Goal: Information Seeking & Learning: Learn about a topic

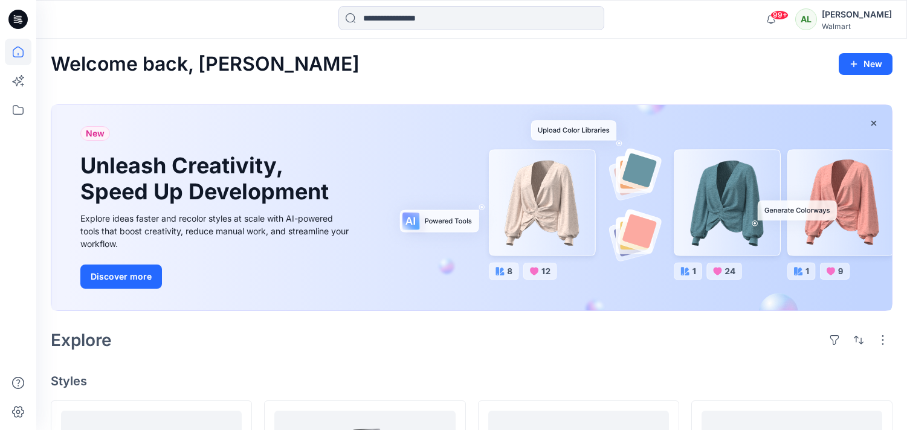
scroll to position [268, 0]
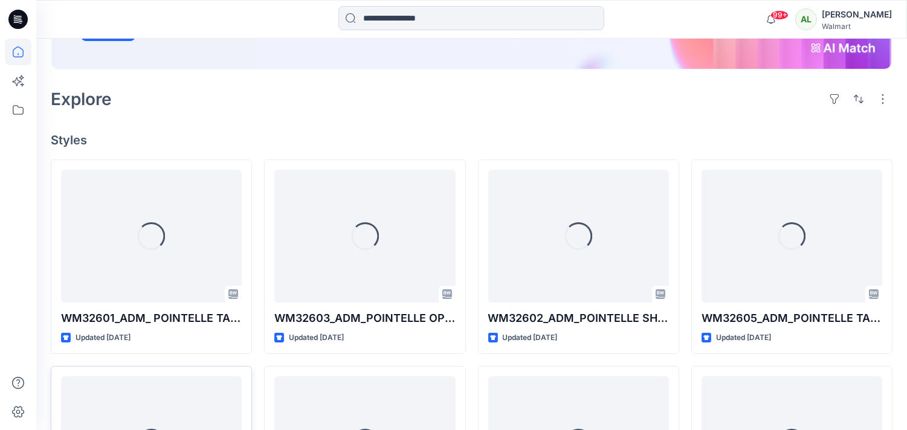
scroll to position [470, 0]
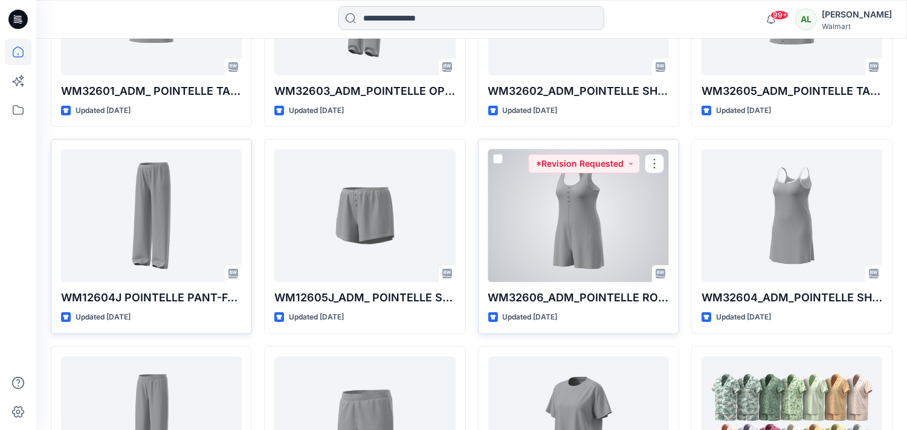
click at [599, 218] on div at bounding box center [578, 215] width 181 height 133
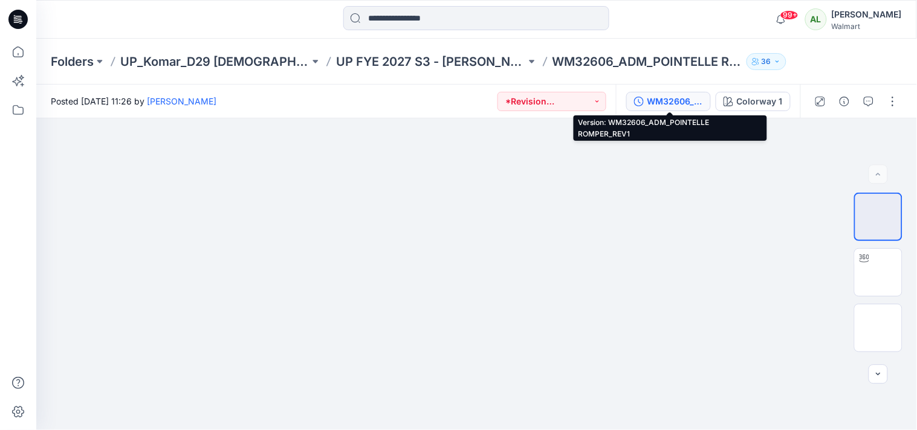
click at [667, 100] on div "WM32606_ADM_POINTELLE ROMPER_REV1" at bounding box center [675, 101] width 56 height 13
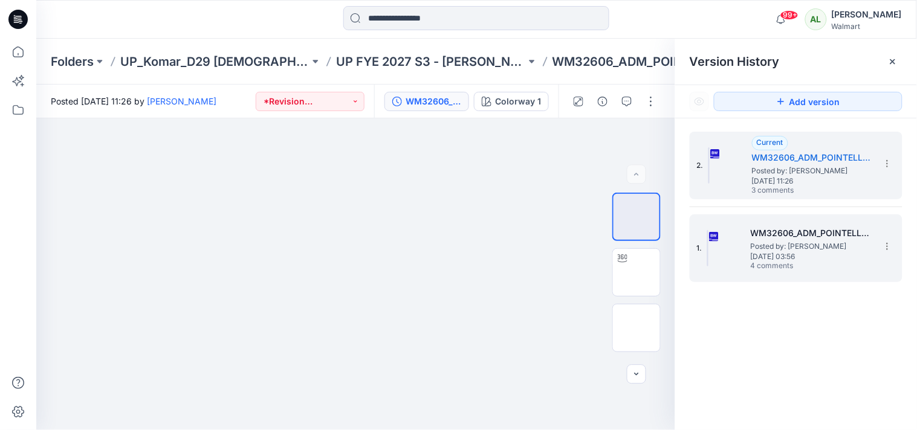
click at [796, 246] on span "Posted by: [PERSON_NAME]" at bounding box center [811, 247] width 121 height 12
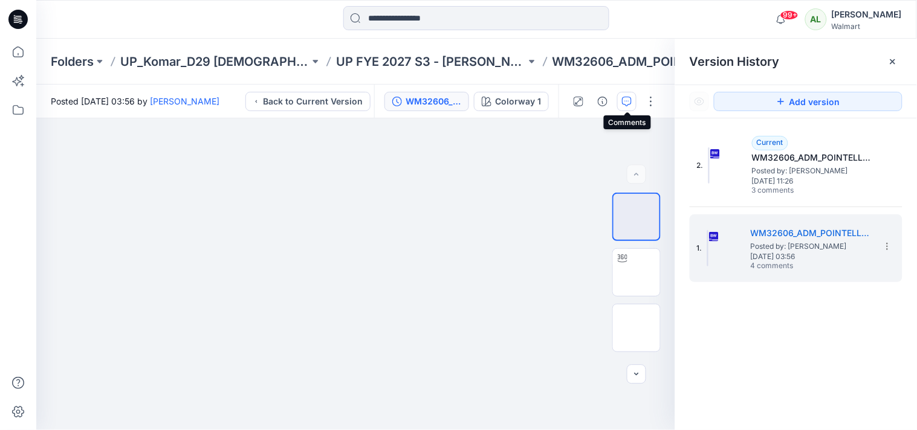
click at [627, 102] on icon "button" at bounding box center [627, 102] width 10 height 10
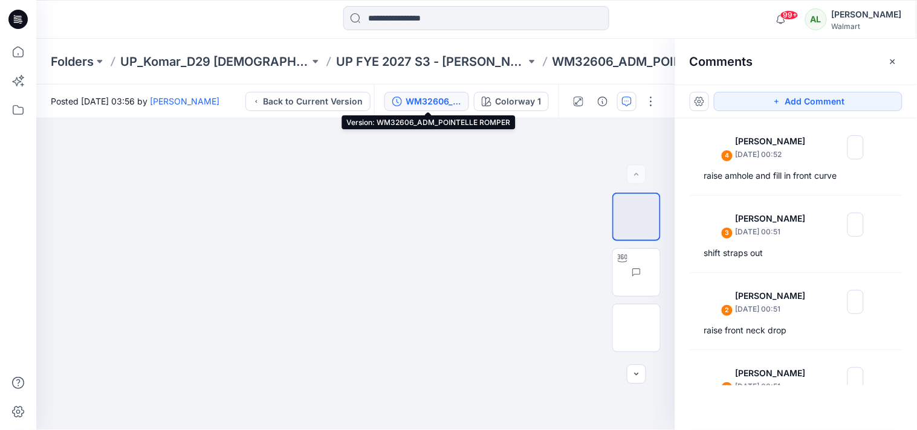
click at [439, 100] on div "WM32606_ADM_POINTELLE ROMPER" at bounding box center [433, 101] width 56 height 13
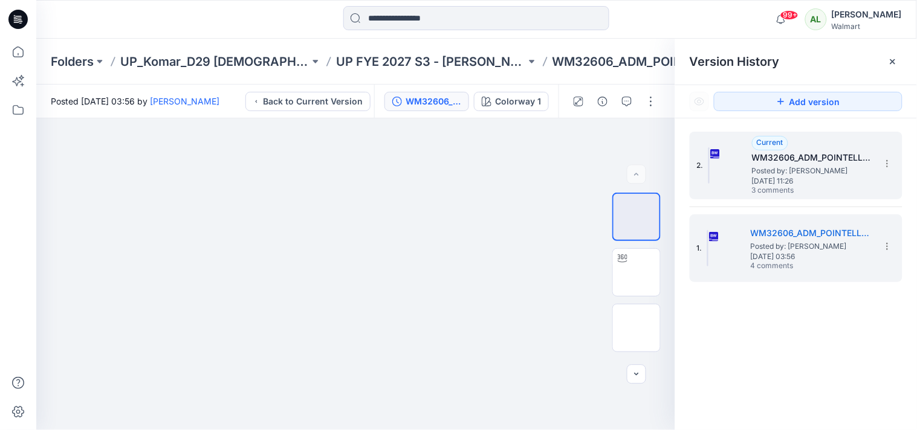
click at [825, 160] on h5 "WM32606_ADM_POINTELLE ROMPER_REV1" at bounding box center [812, 157] width 121 height 15
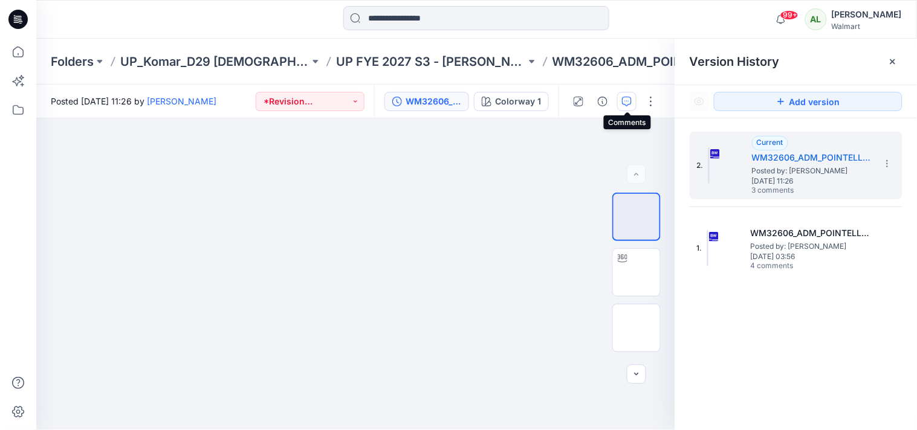
click at [627, 106] on button "button" at bounding box center [626, 101] width 19 height 19
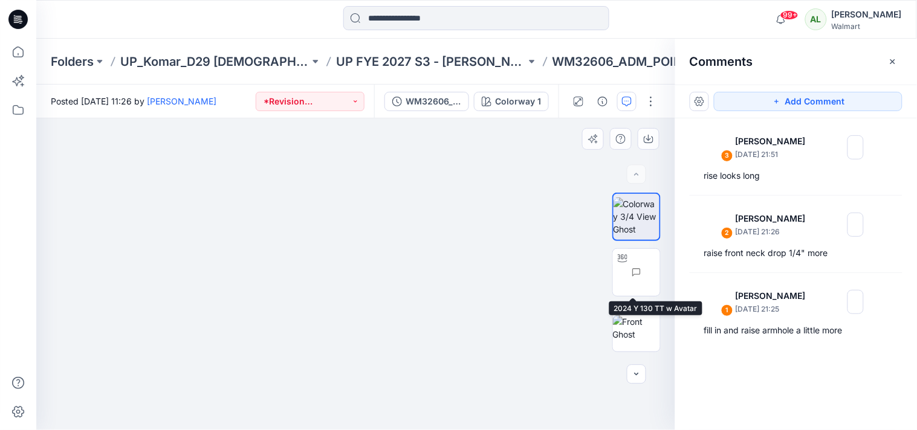
click at [602, 268] on div "BW DXF RUL XLS" at bounding box center [636, 275] width 77 height 164
click at [632, 267] on img at bounding box center [638, 272] width 44 height 38
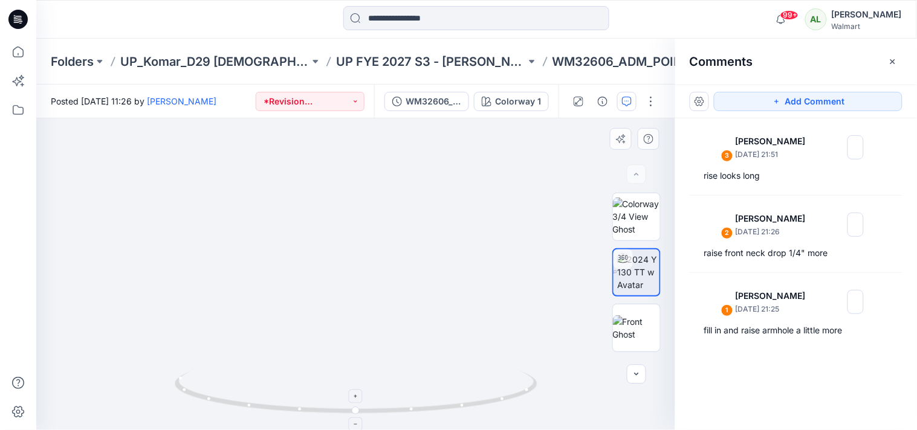
click at [468, 405] on icon at bounding box center [358, 394] width 366 height 45
drag, startPoint x: 471, startPoint y: 405, endPoint x: 414, endPoint y: 405, distance: 57.4
click at [414, 405] on icon at bounding box center [358, 394] width 366 height 45
drag, startPoint x: 309, startPoint y: 412, endPoint x: 285, endPoint y: 418, distance: 25.7
click at [285, 417] on icon at bounding box center [358, 394] width 366 height 45
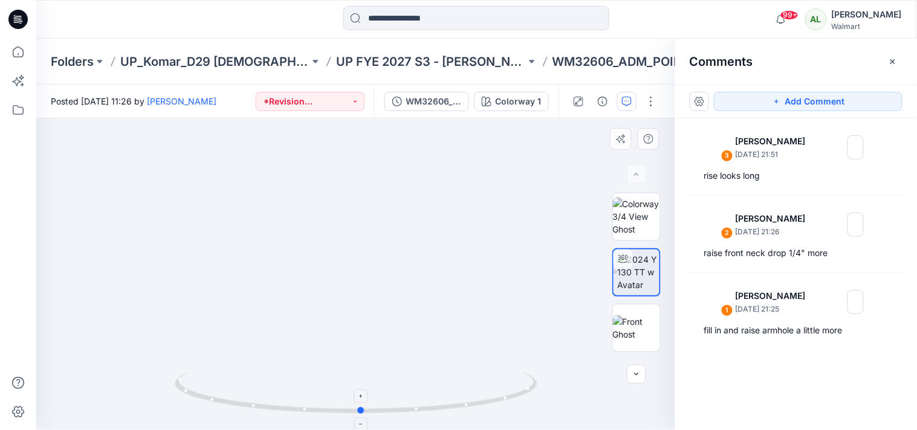
drag, startPoint x: 335, startPoint y: 415, endPoint x: 420, endPoint y: 416, distance: 85.2
click at [420, 416] on icon at bounding box center [358, 394] width 366 height 45
drag, startPoint x: 313, startPoint y: 364, endPoint x: 334, endPoint y: 241, distance: 125.7
